Goal: Communication & Community: Answer question/provide support

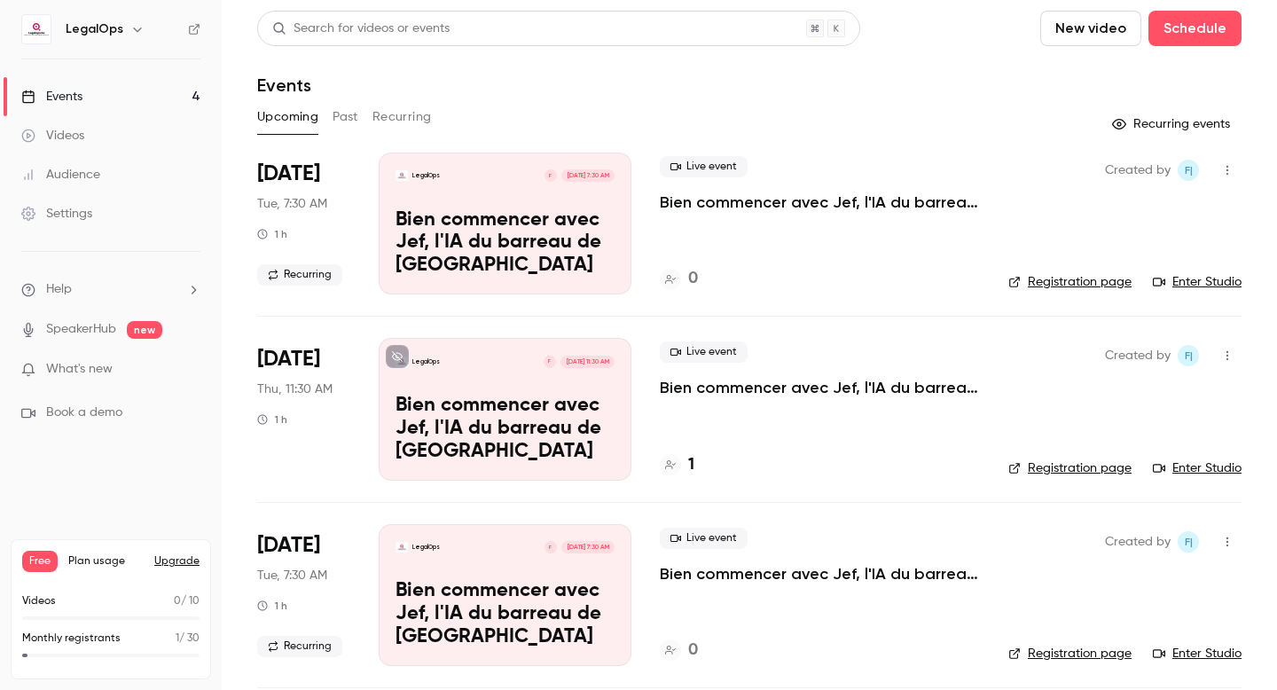
click at [108, 100] on link "Events 4" at bounding box center [111, 96] width 222 height 39
click at [191, 33] on icon at bounding box center [194, 29] width 12 height 12
click at [93, 295] on li "Help" at bounding box center [110, 289] width 179 height 19
click at [276, 275] on link "Talk to [GEOGRAPHIC_DATA]" at bounding box center [327, 270] width 194 height 47
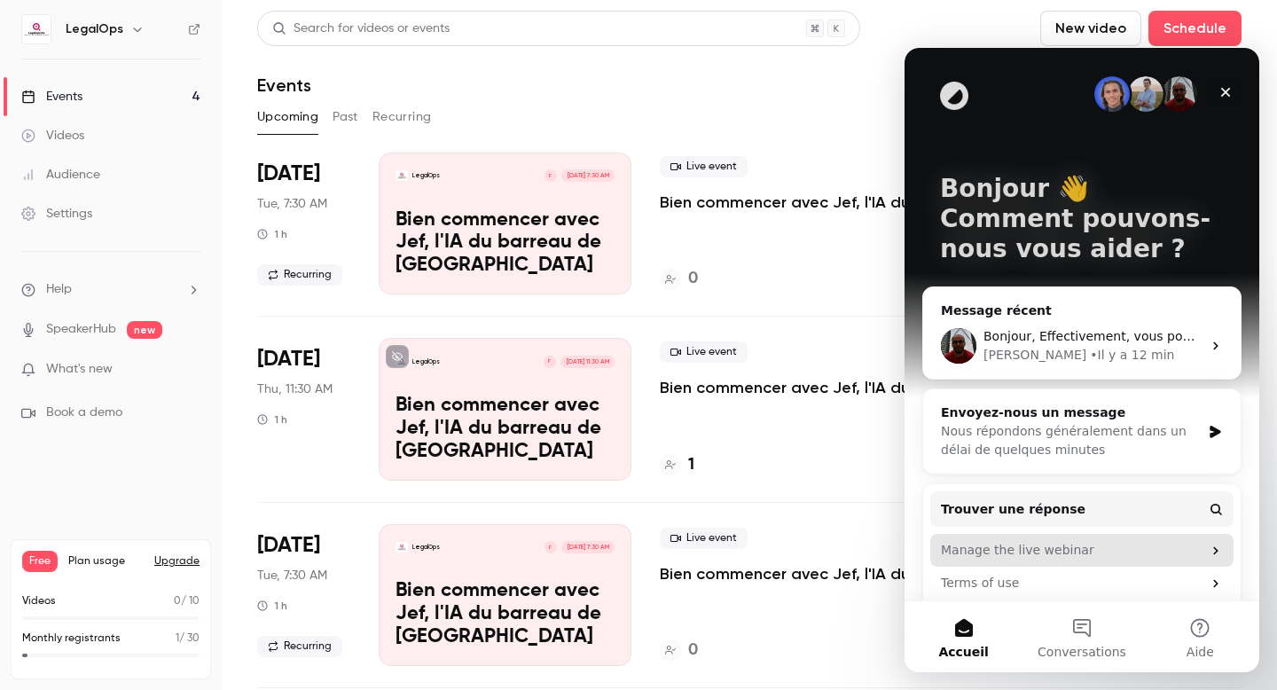
scroll to position [82, 0]
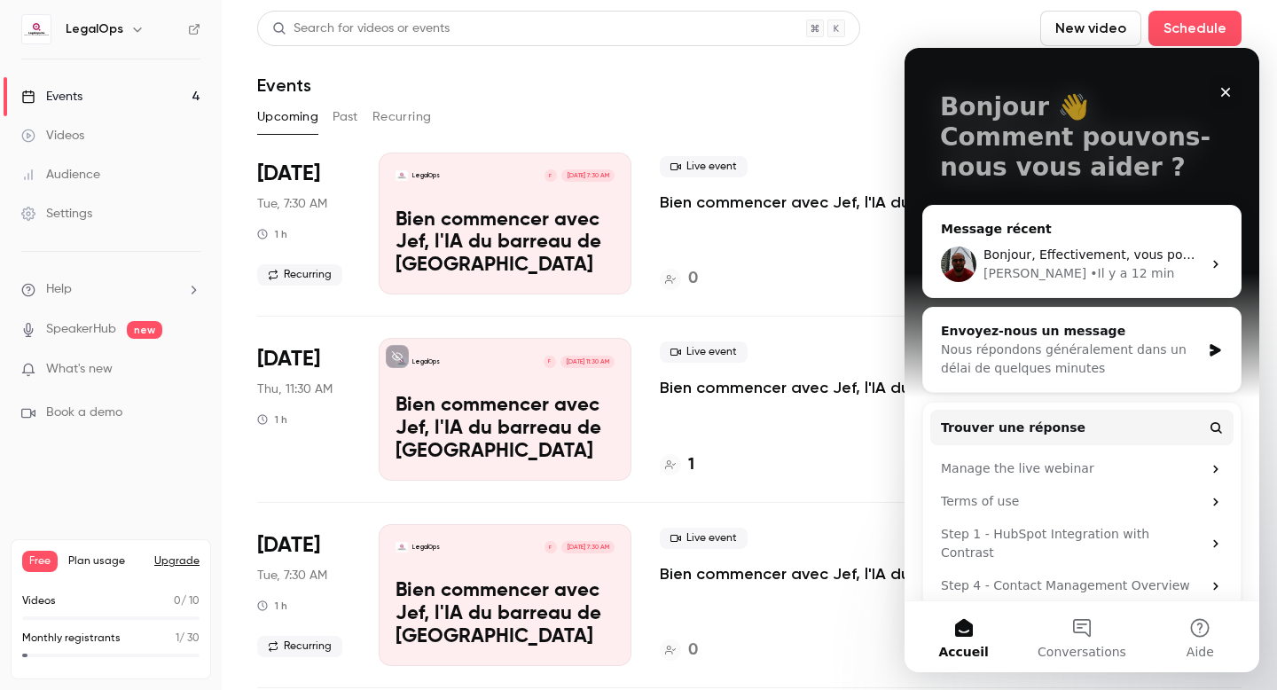
click at [1058, 285] on div "Bonjour, Effectivement, vous pouvez les renvoyer vers votre channel afin qu'ils…" at bounding box center [1082, 265] width 318 height 66
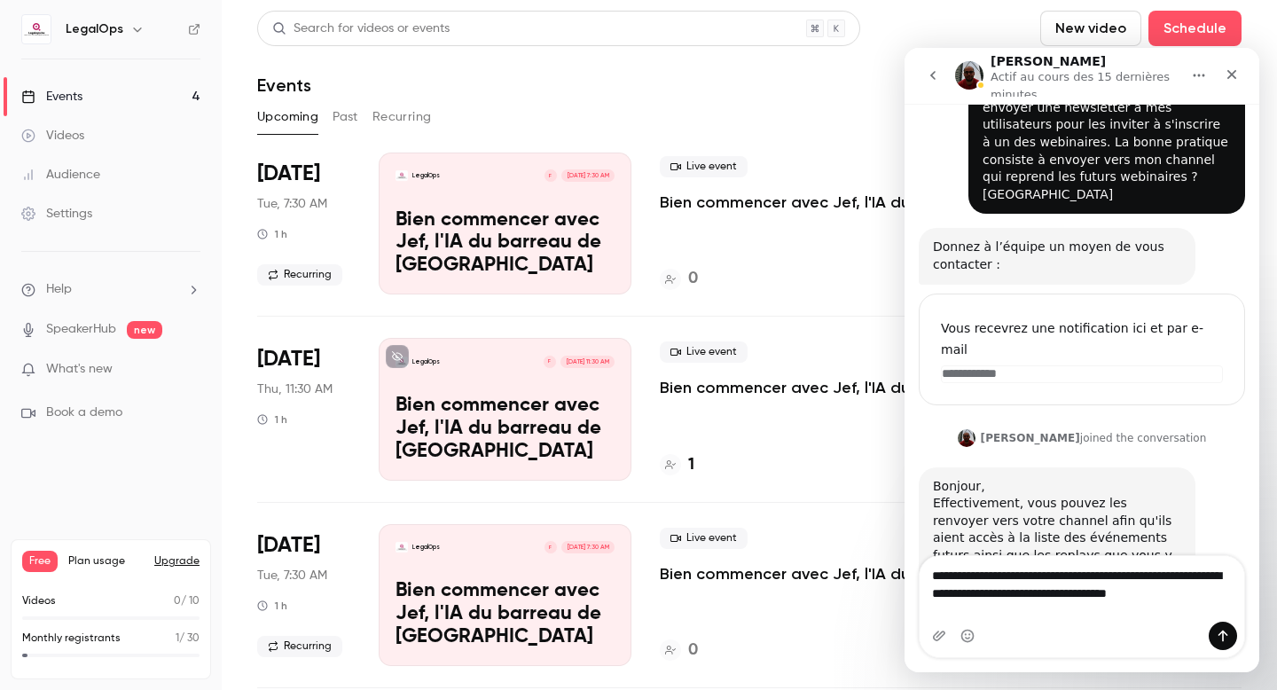
scroll to position [89, 0]
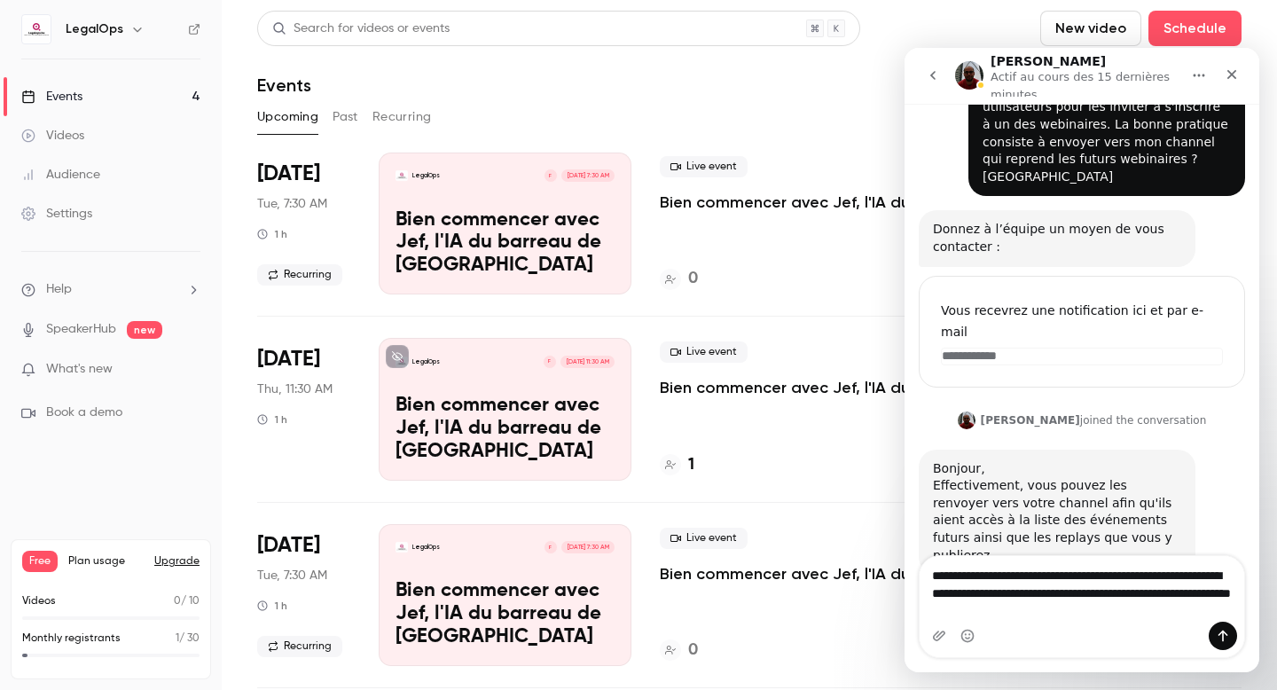
type textarea "**********"
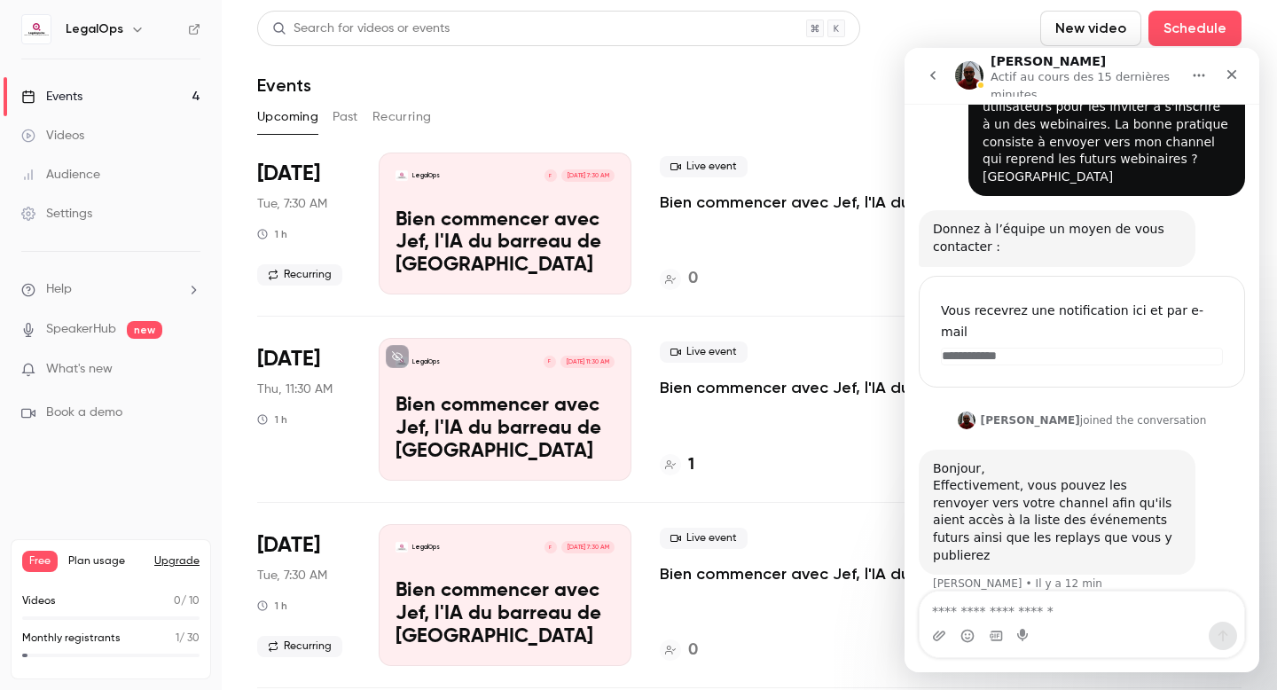
scroll to position [158, 0]
